Goal: Transaction & Acquisition: Purchase product/service

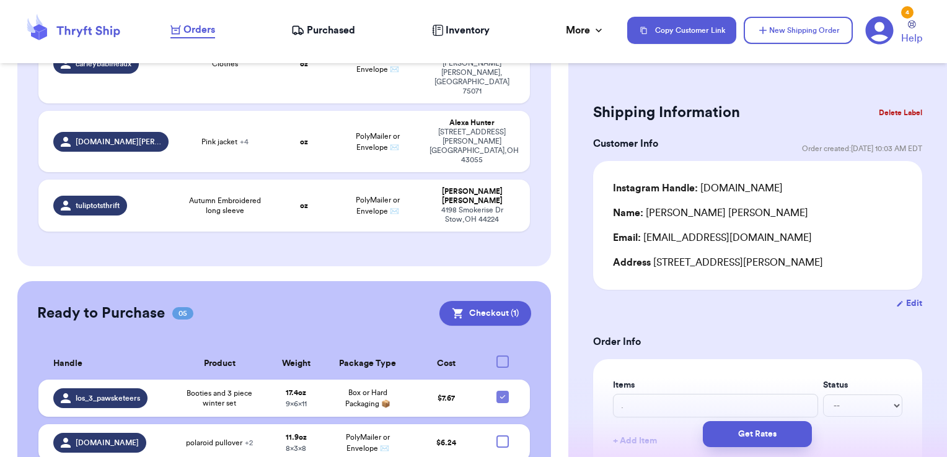
scroll to position [645, 0]
click at [498, 392] on icon at bounding box center [503, 397] width 10 height 10
click at [502, 390] on input "checkbox" at bounding box center [502, 390] width 1 height 1
checkbox input "false"
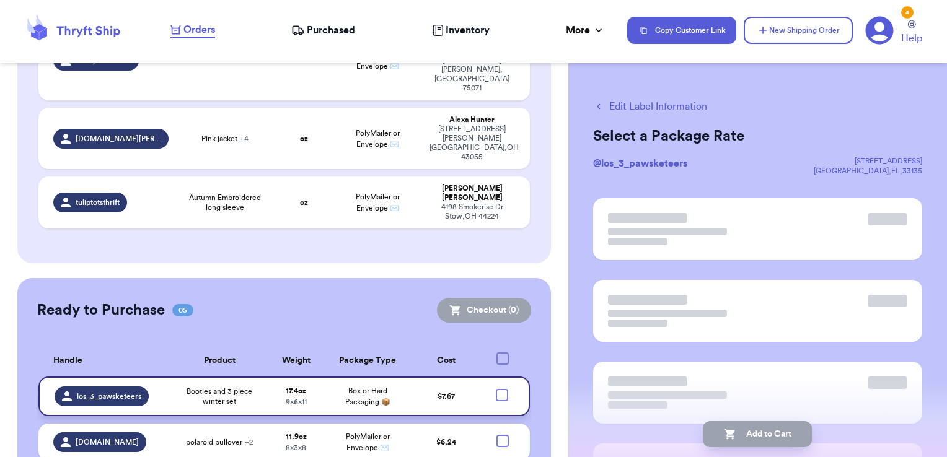
scroll to position [643, 0]
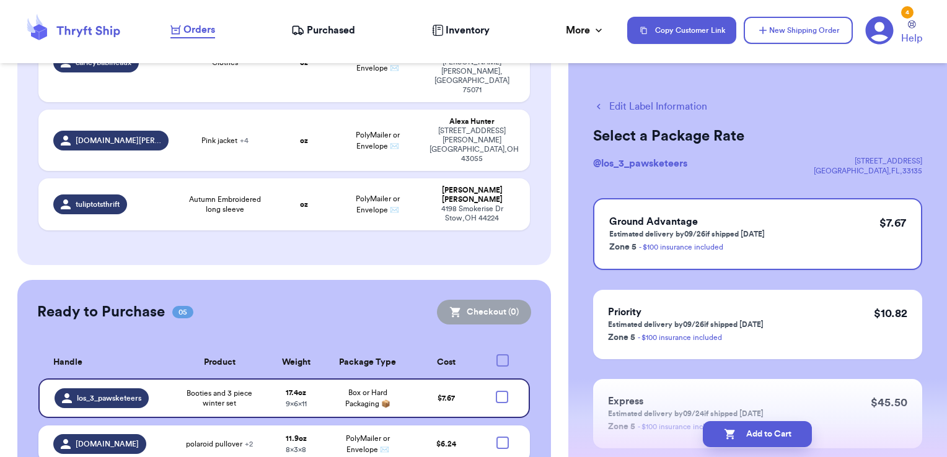
checkbox input "true"
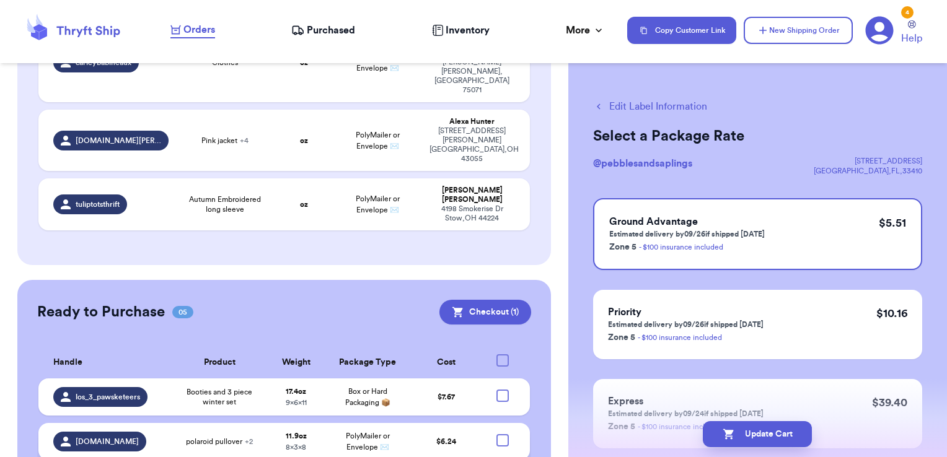
click at [497, 435] on div at bounding box center [503, 441] width 12 height 12
click at [502, 434] on input "checkbox" at bounding box center [502, 434] width 1 height 1
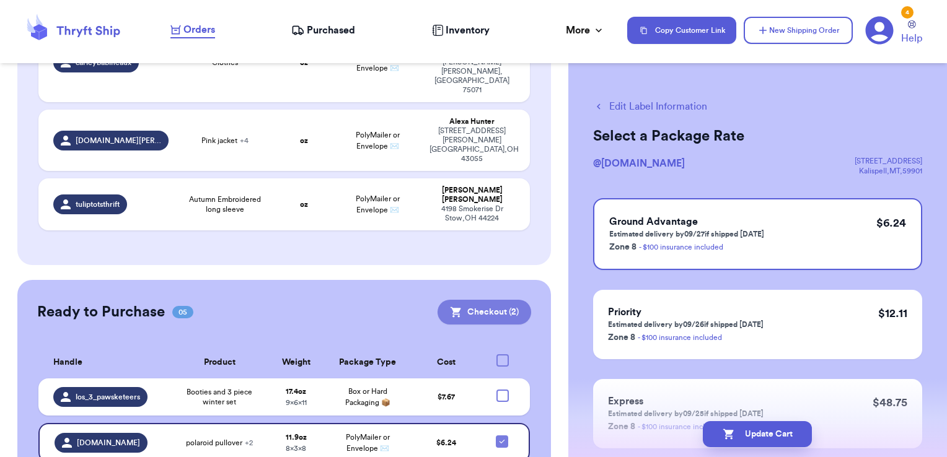
click at [489, 300] on button "Checkout ( 2 )" at bounding box center [485, 312] width 94 height 25
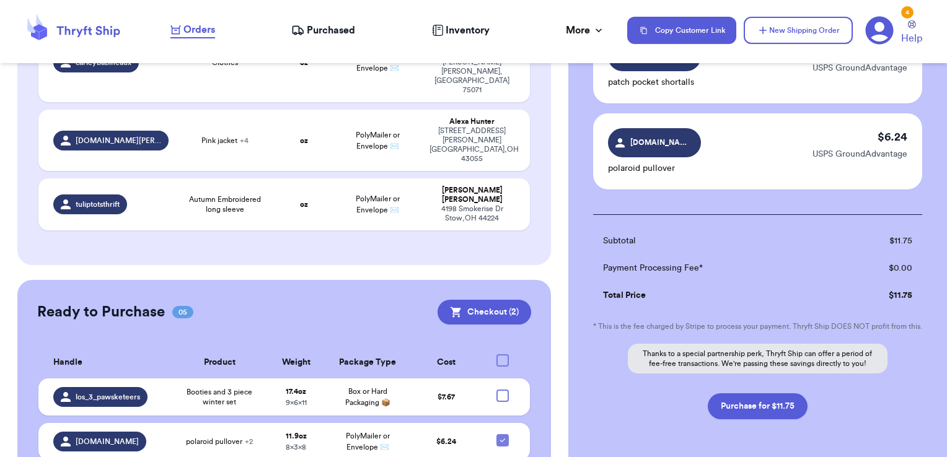
scroll to position [124, 0]
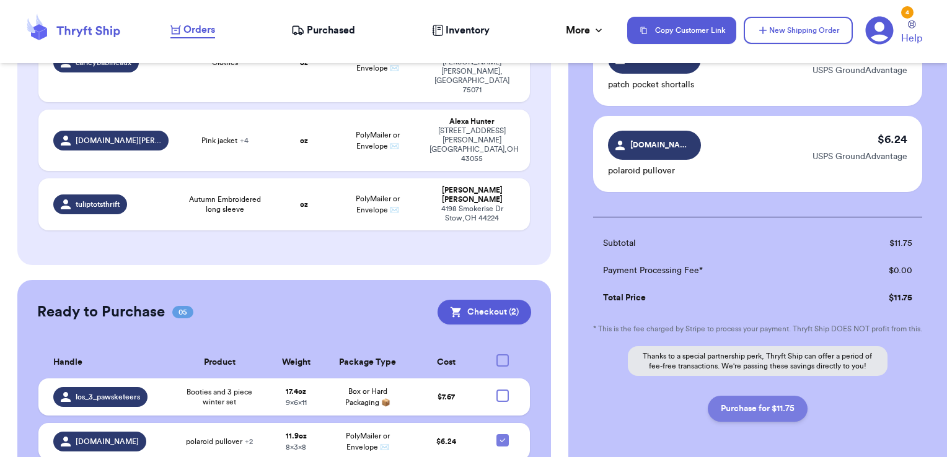
click at [743, 422] on button "Purchase for $11.75" at bounding box center [758, 409] width 100 height 26
checkbox input "false"
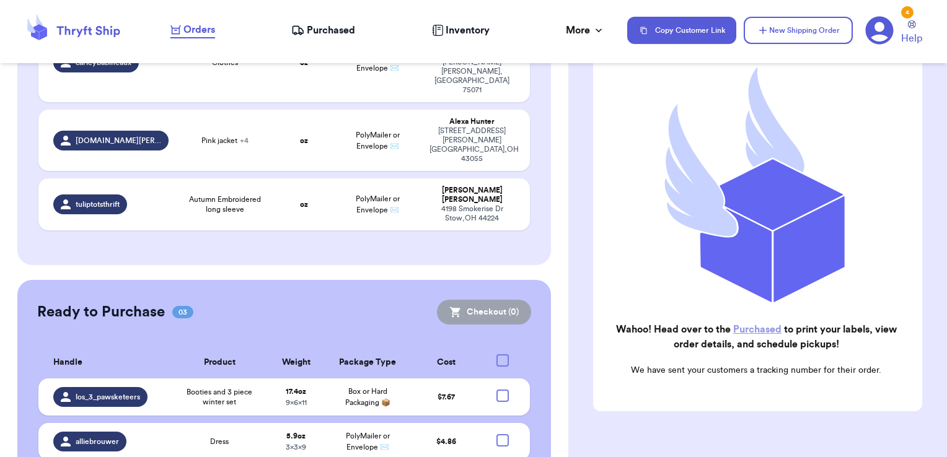
scroll to position [554, 0]
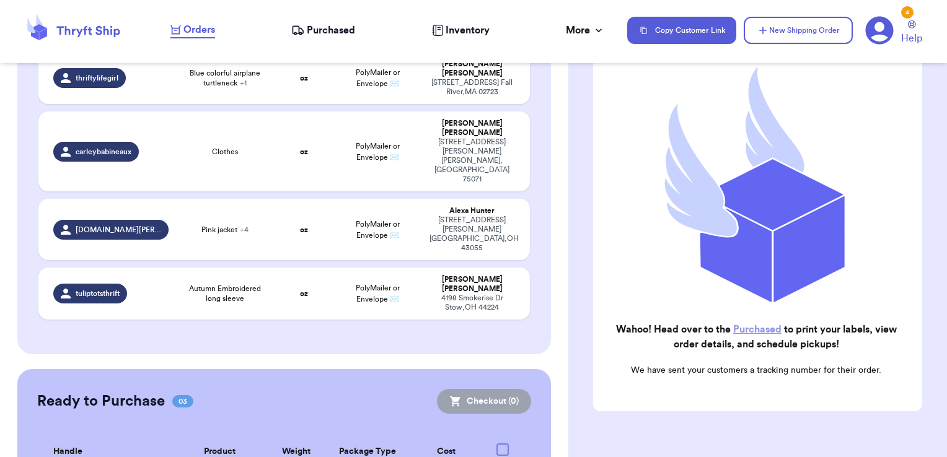
click at [759, 325] on link "Purchased" at bounding box center [757, 330] width 48 height 10
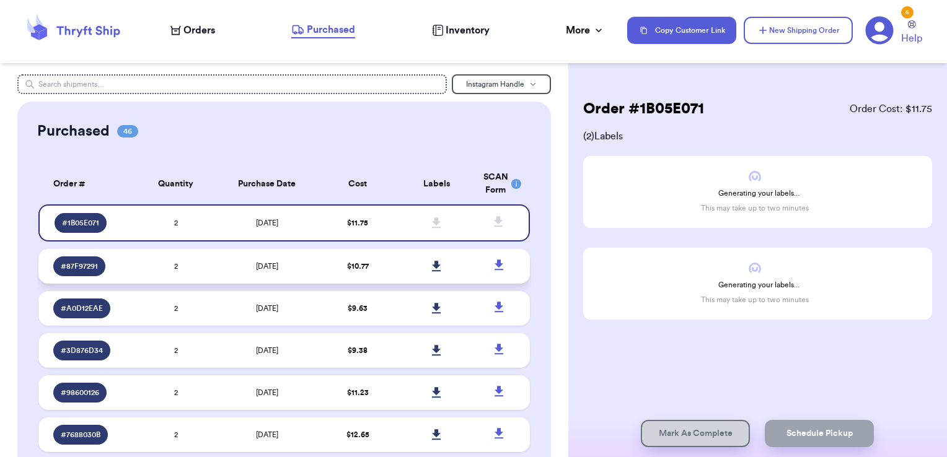
click at [228, 272] on td "[DATE]" at bounding box center [267, 266] width 104 height 35
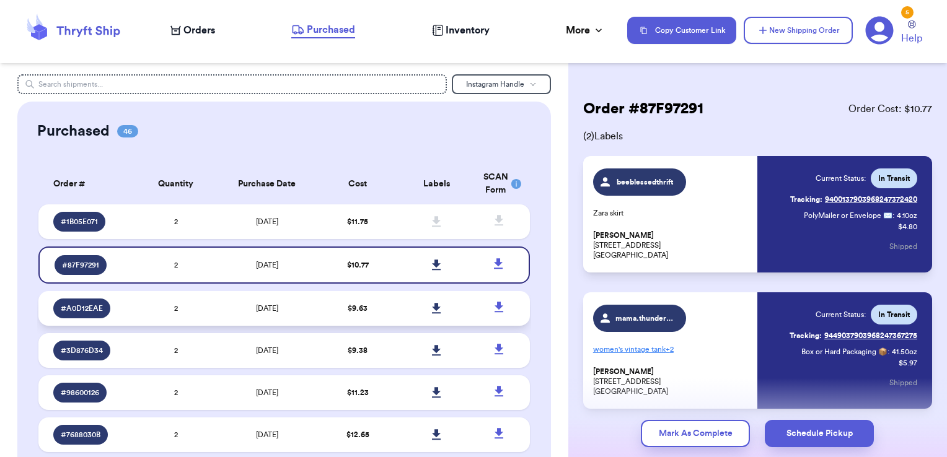
click at [237, 302] on td "[DATE]" at bounding box center [267, 308] width 104 height 35
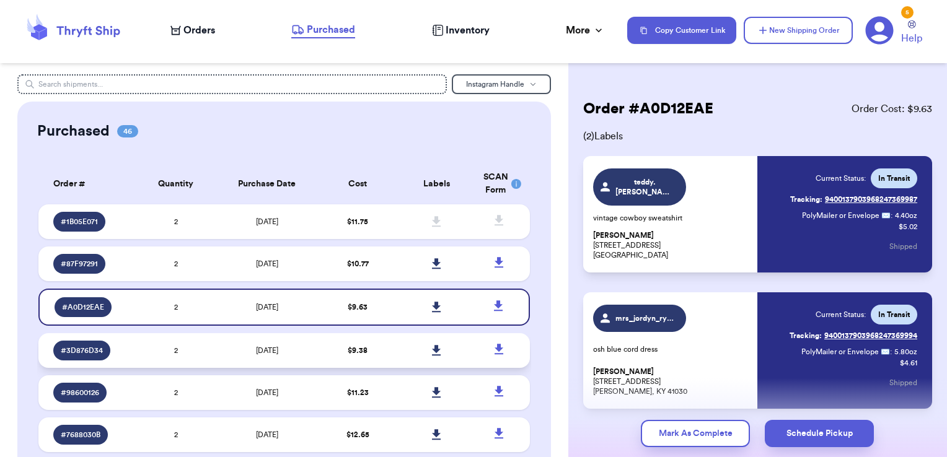
click at [243, 347] on td "[DATE]" at bounding box center [267, 351] width 104 height 35
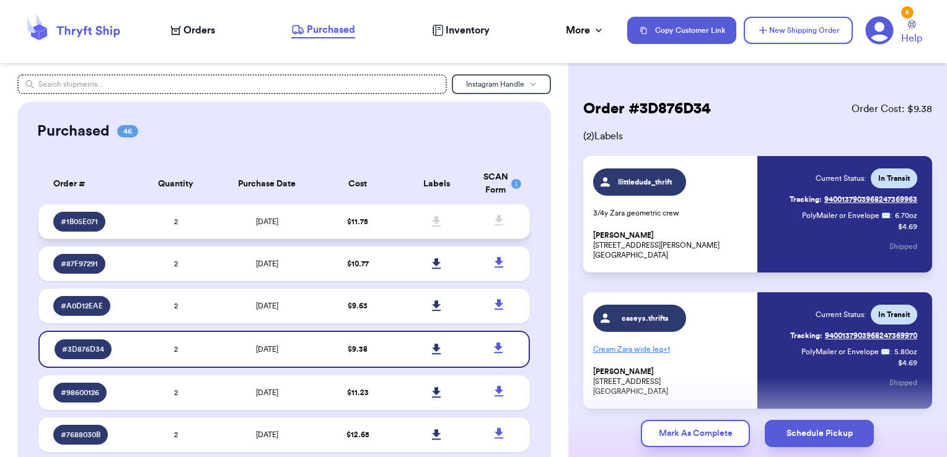
click at [216, 226] on td "[DATE]" at bounding box center [267, 222] width 104 height 35
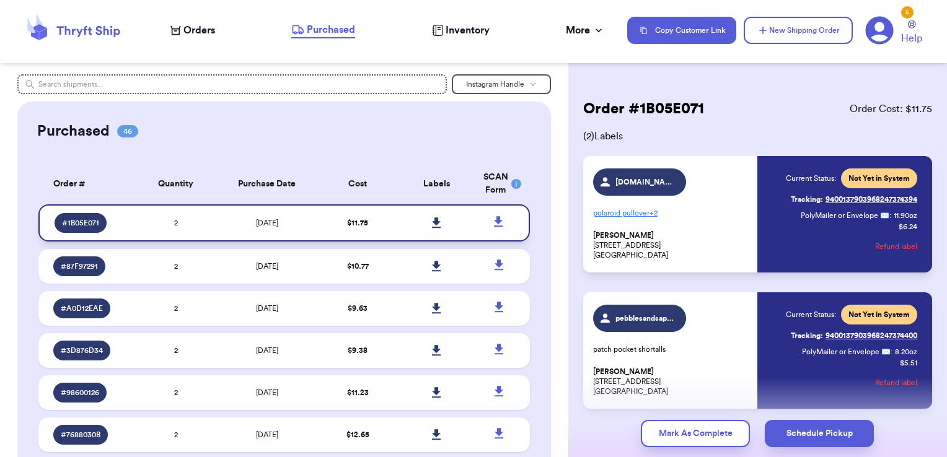
click at [432, 222] on icon at bounding box center [436, 223] width 9 height 11
click at [182, 29] on div "Orders" at bounding box center [192, 30] width 45 height 15
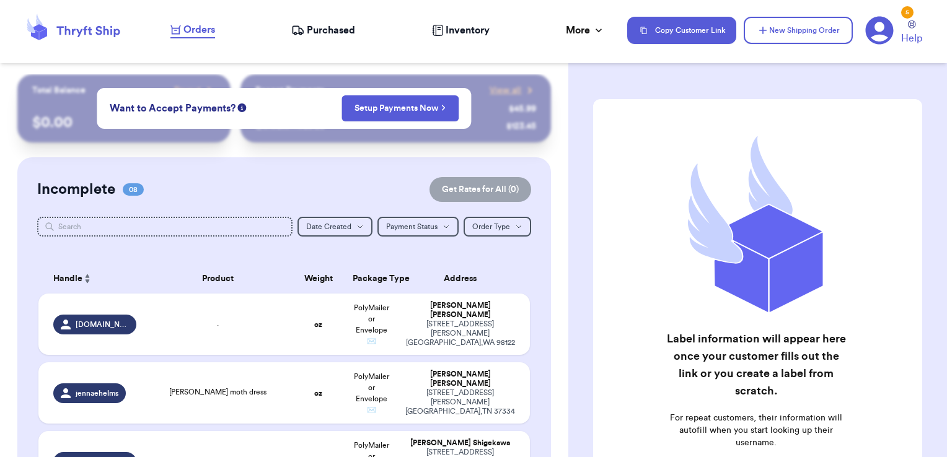
scroll to position [124, 0]
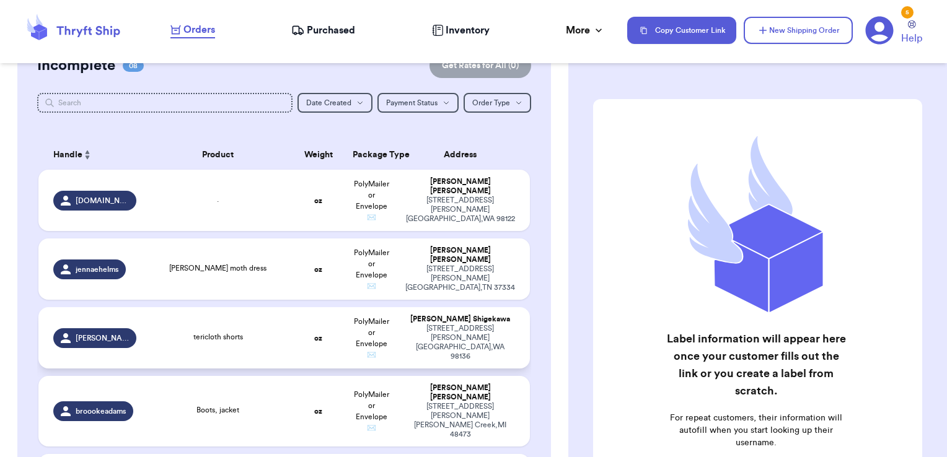
click at [175, 326] on td "tericloth shorts" at bounding box center [218, 337] width 148 height 61
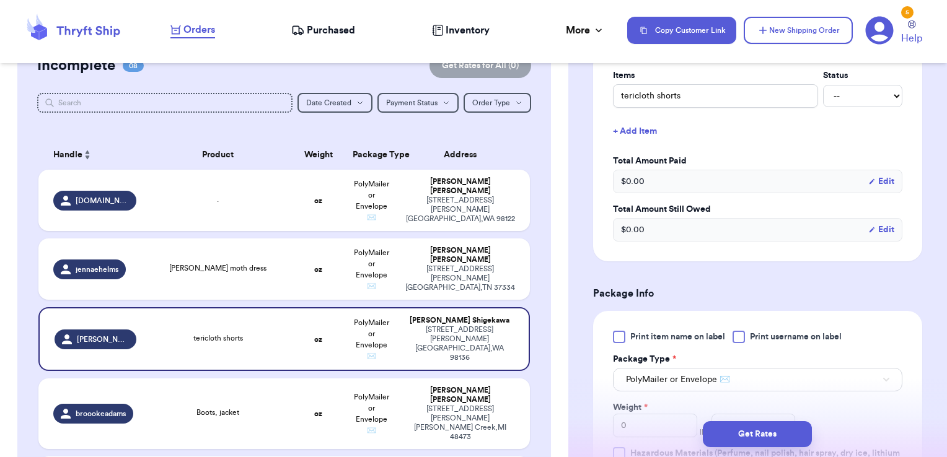
scroll to position [372, 0]
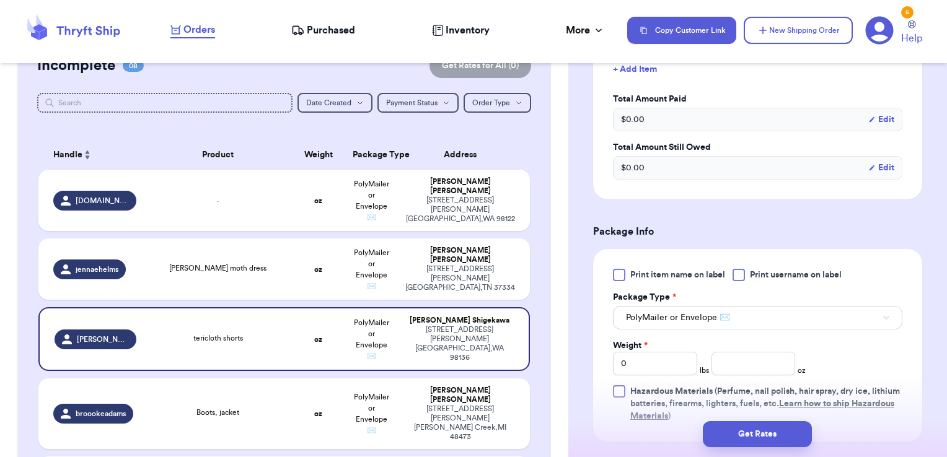
click at [739, 272] on div at bounding box center [739, 275] width 12 height 12
click at [0, 0] on input "Print username on label" at bounding box center [0, 0] width 0 height 0
click at [736, 358] on input "number" at bounding box center [754, 364] width 84 height 24
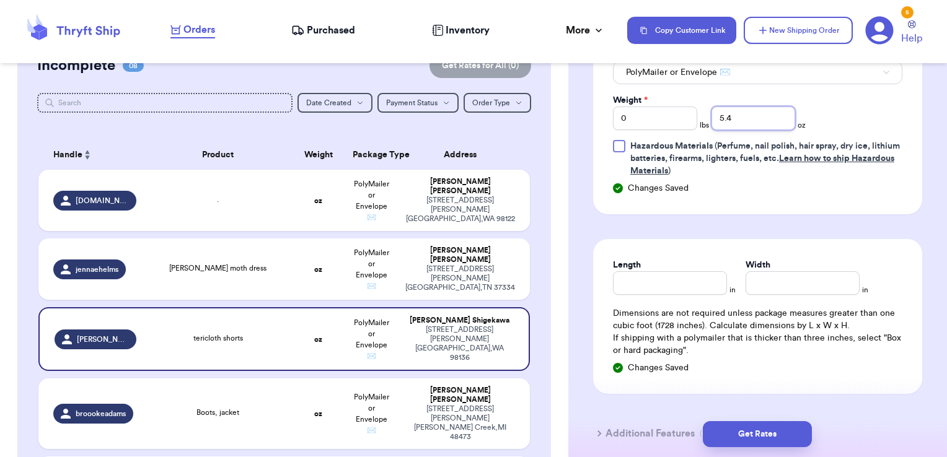
scroll to position [620, 0]
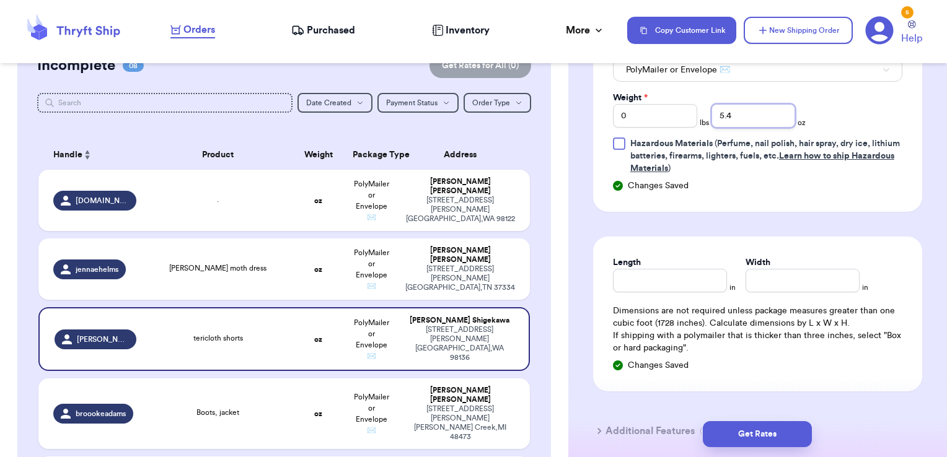
type input "5.4"
click at [704, 279] on input "Length" at bounding box center [670, 281] width 114 height 24
type input "10"
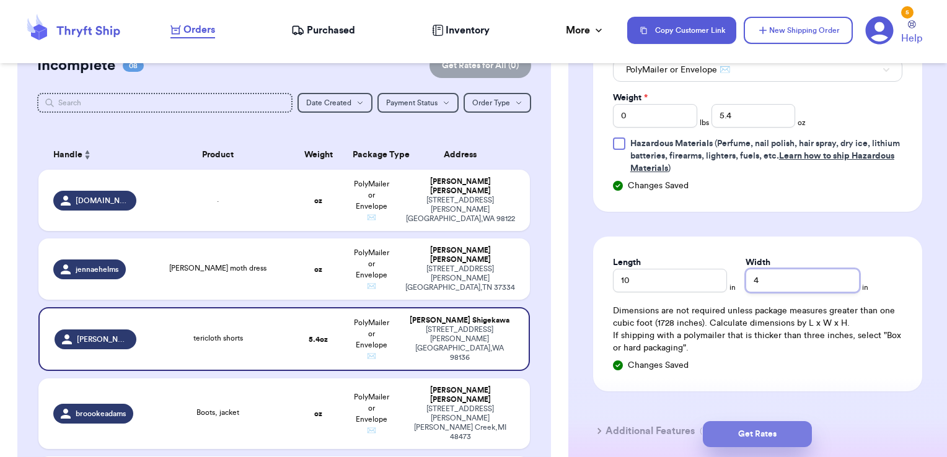
type input "4"
click at [755, 432] on button "Get Rates" at bounding box center [757, 435] width 109 height 26
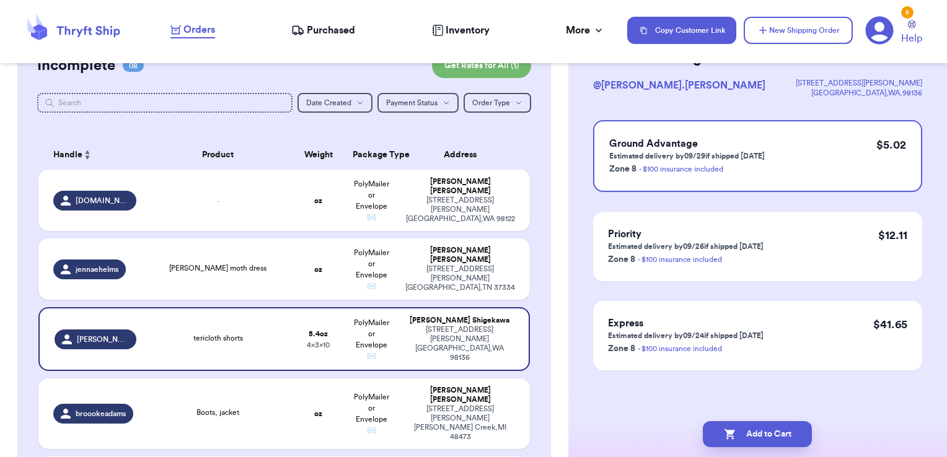
scroll to position [0, 0]
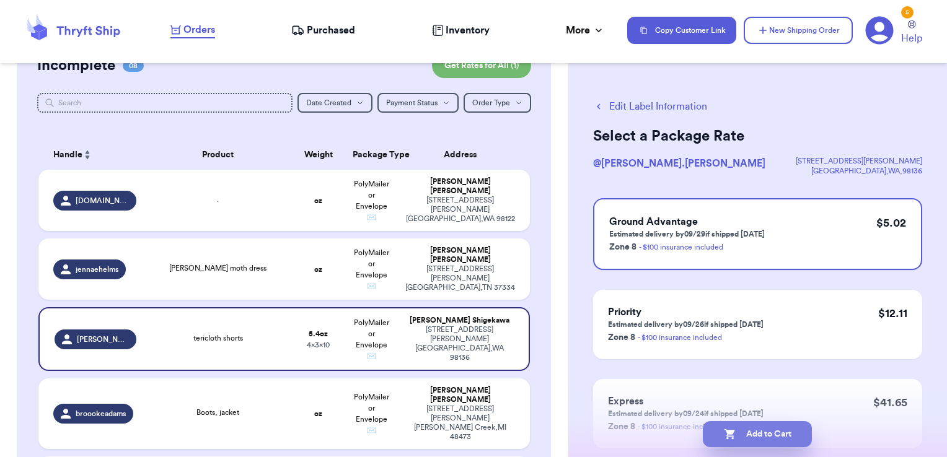
click at [757, 436] on button "Add to Cart" at bounding box center [757, 435] width 109 height 26
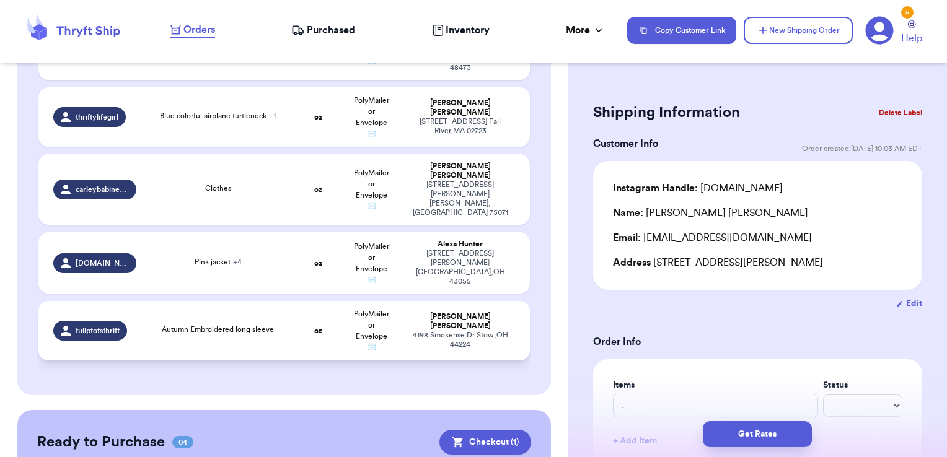
click at [138, 307] on td "tuliptotsthrift" at bounding box center [91, 331] width 106 height 60
type input "Autumn Embroidered long sleeve"
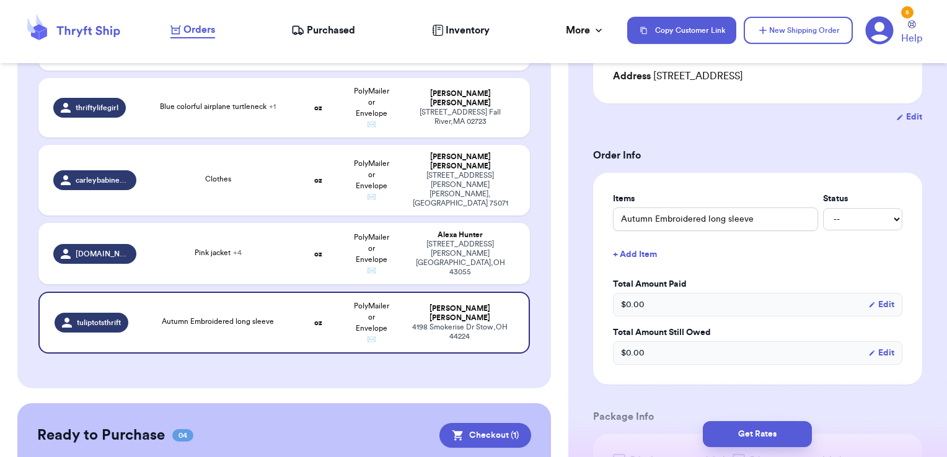
scroll to position [372, 0]
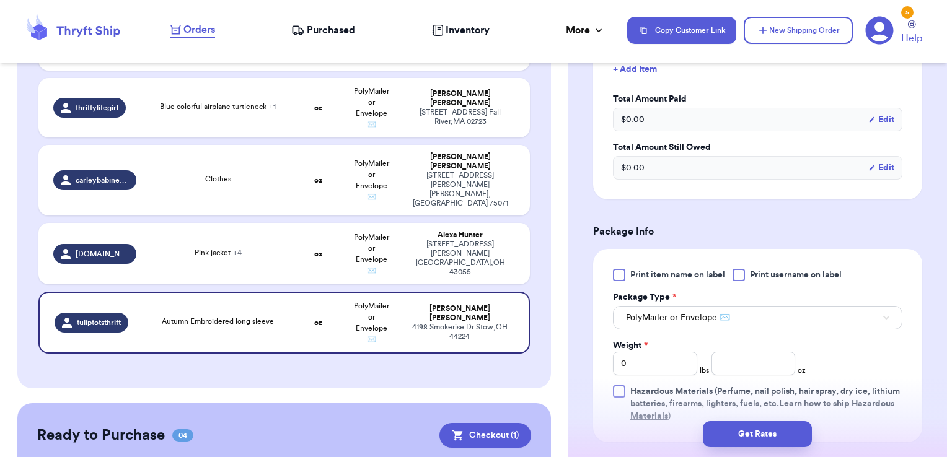
click at [743, 273] on div at bounding box center [739, 275] width 12 height 12
click at [0, 0] on input "Print username on label" at bounding box center [0, 0] width 0 height 0
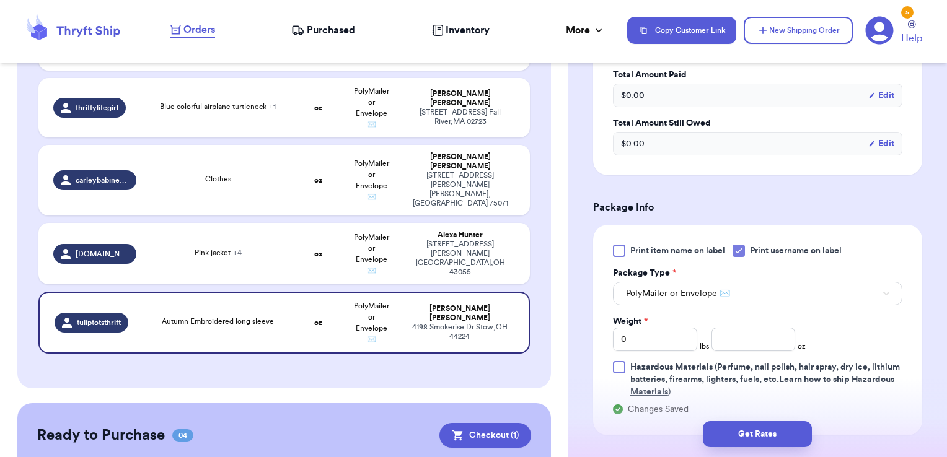
scroll to position [434, 0]
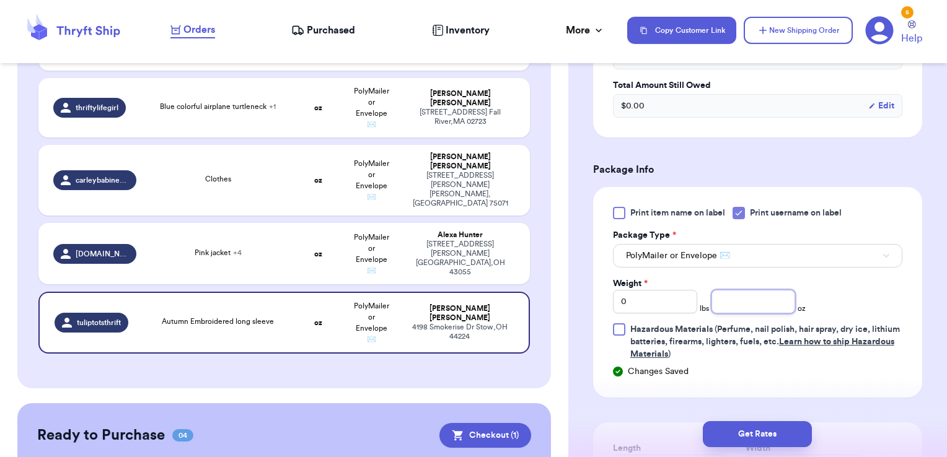
click at [736, 299] on input "number" at bounding box center [754, 302] width 84 height 24
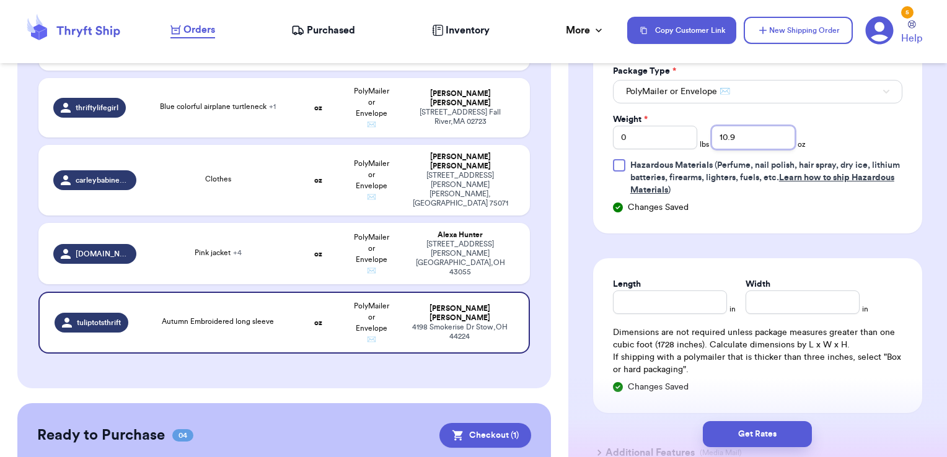
type input "10.9"
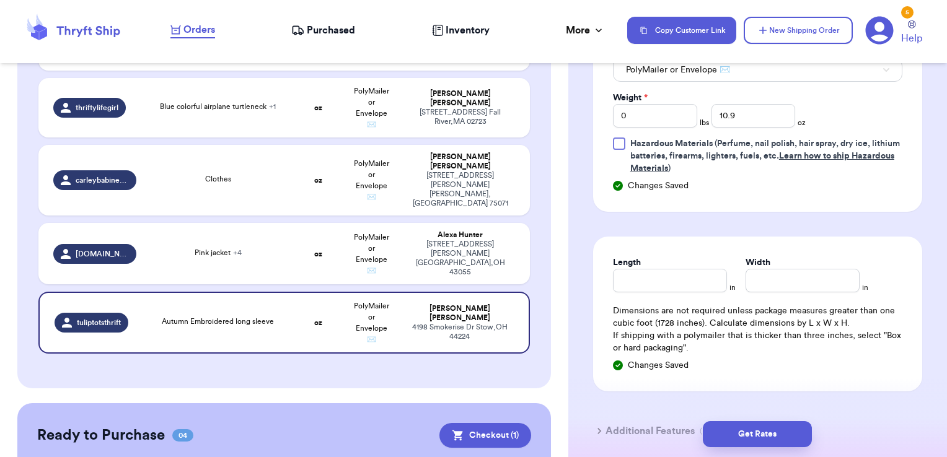
click at [663, 335] on div "Dimensions are not required unless package measures greater than one cubic foot…" at bounding box center [757, 330] width 289 height 50
click at [648, 279] on input "Length" at bounding box center [670, 281] width 114 height 24
type input "10"
type input "9"
click at [754, 433] on button "Get Rates" at bounding box center [757, 435] width 109 height 26
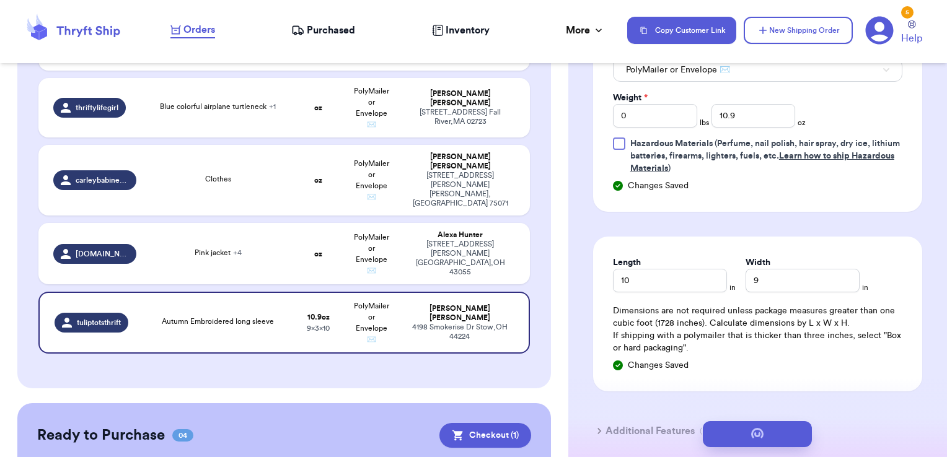
scroll to position [0, 0]
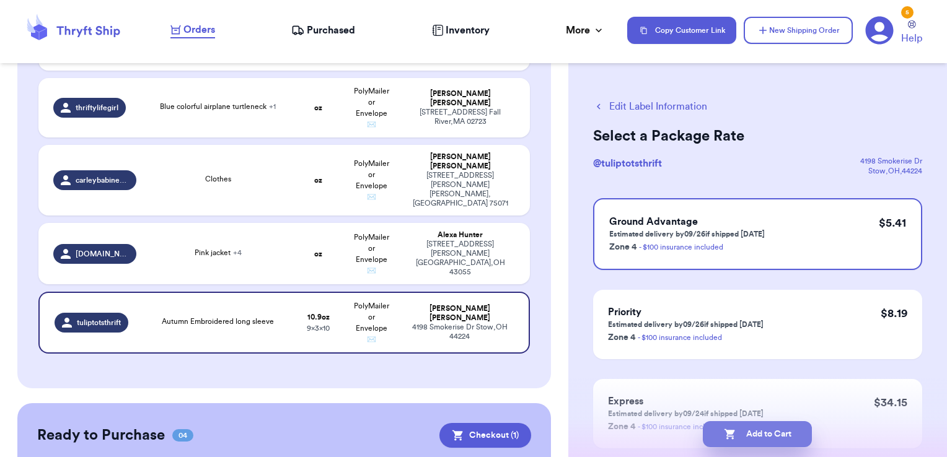
click at [774, 433] on button "Add to Cart" at bounding box center [757, 435] width 109 height 26
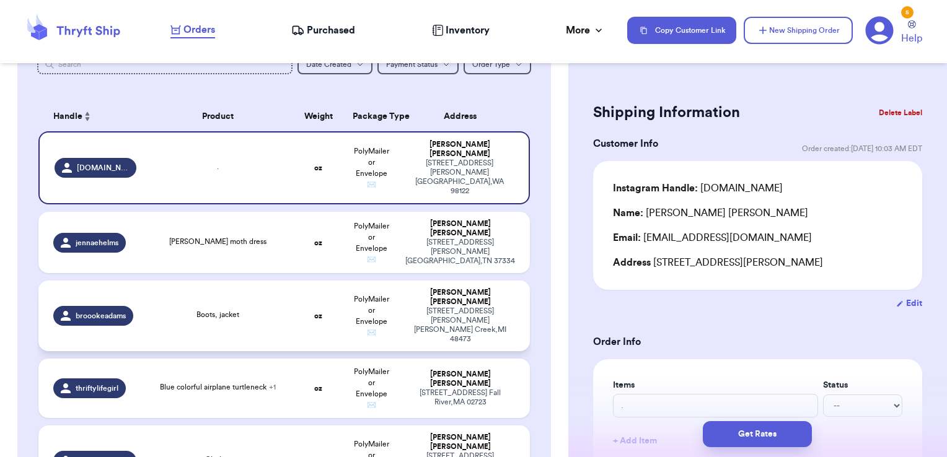
scroll to position [124, 0]
